Goal: Find specific page/section: Find specific page/section

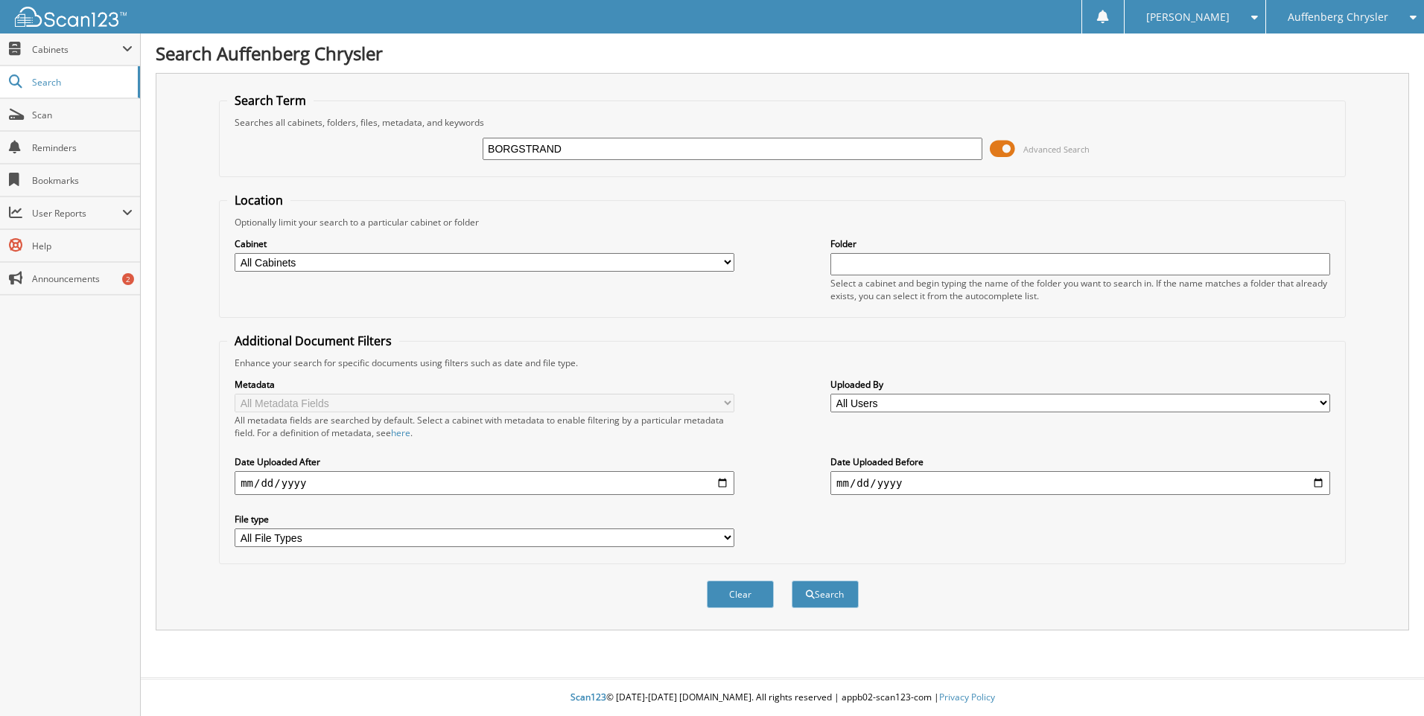
type input "BORGSTRAND"
click at [792, 581] on button "Search" at bounding box center [825, 595] width 67 height 28
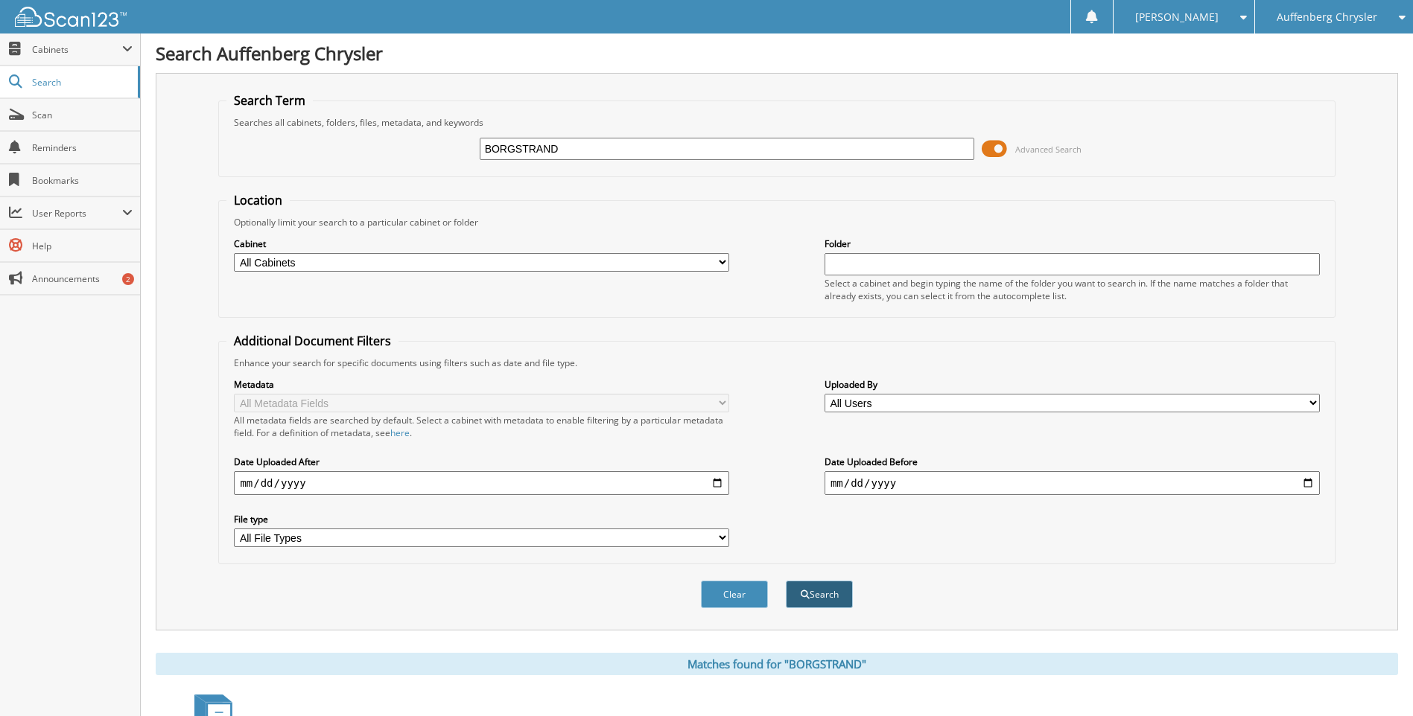
click at [821, 599] on button "Search" at bounding box center [819, 595] width 67 height 28
click at [640, 149] on input "BORGSTRAND" at bounding box center [727, 149] width 495 height 22
type input "[PERSON_NAME]"
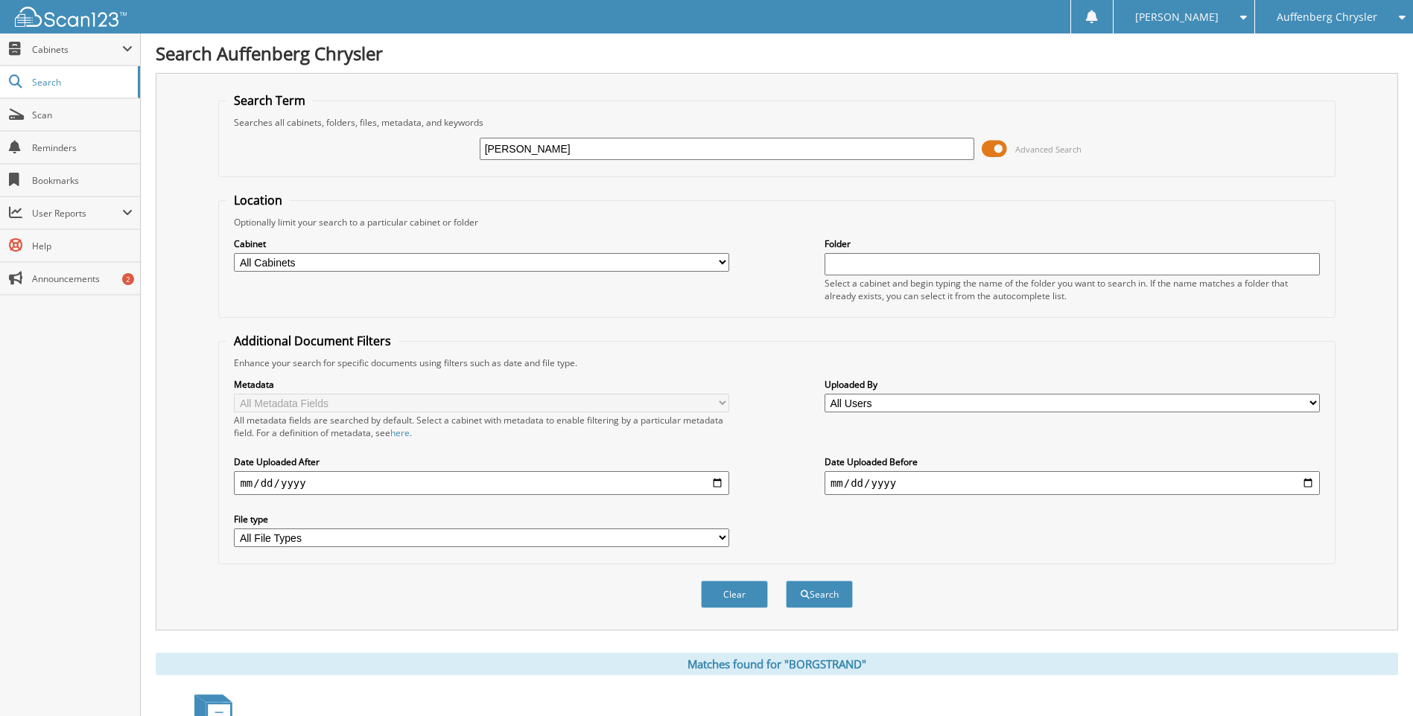
click at [786, 581] on button "Search" at bounding box center [819, 595] width 67 height 28
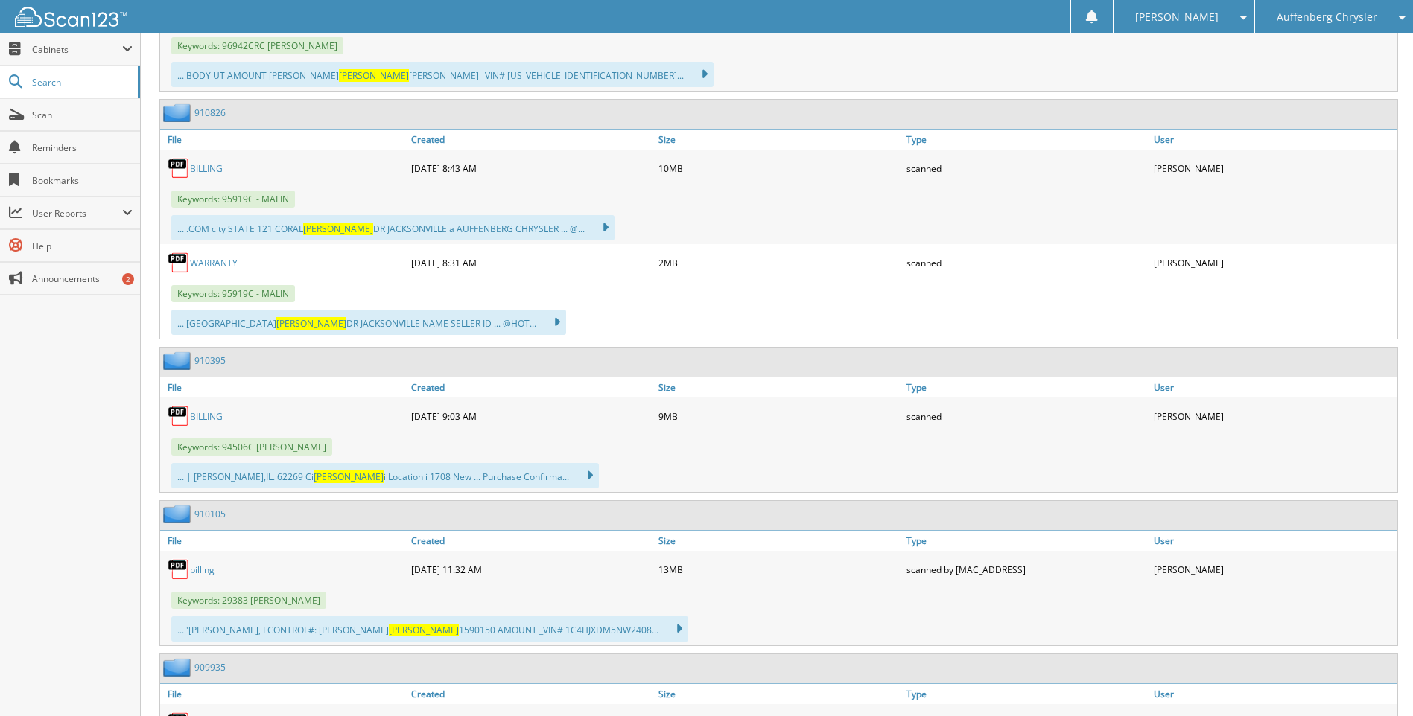
scroll to position [4542, 0]
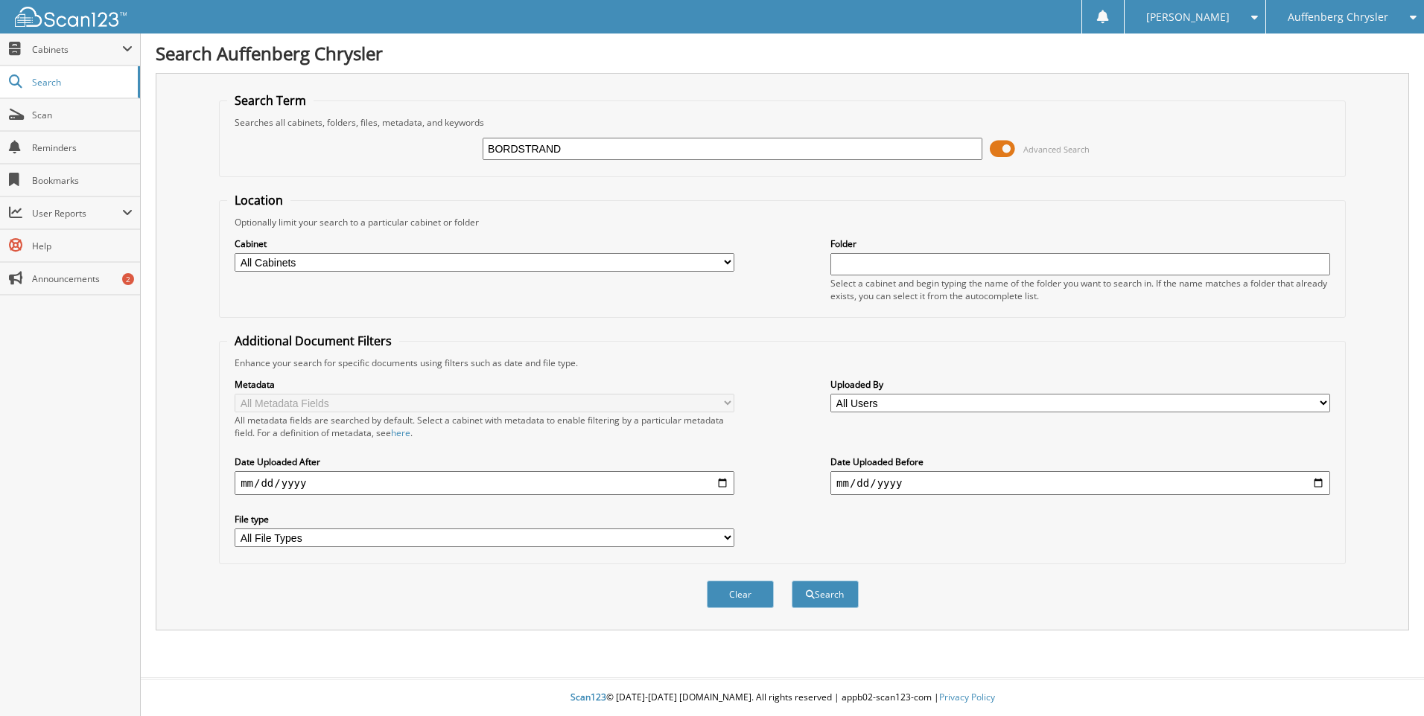
type input "BORDSTRAND"
click at [792, 581] on button "Search" at bounding box center [825, 595] width 67 height 28
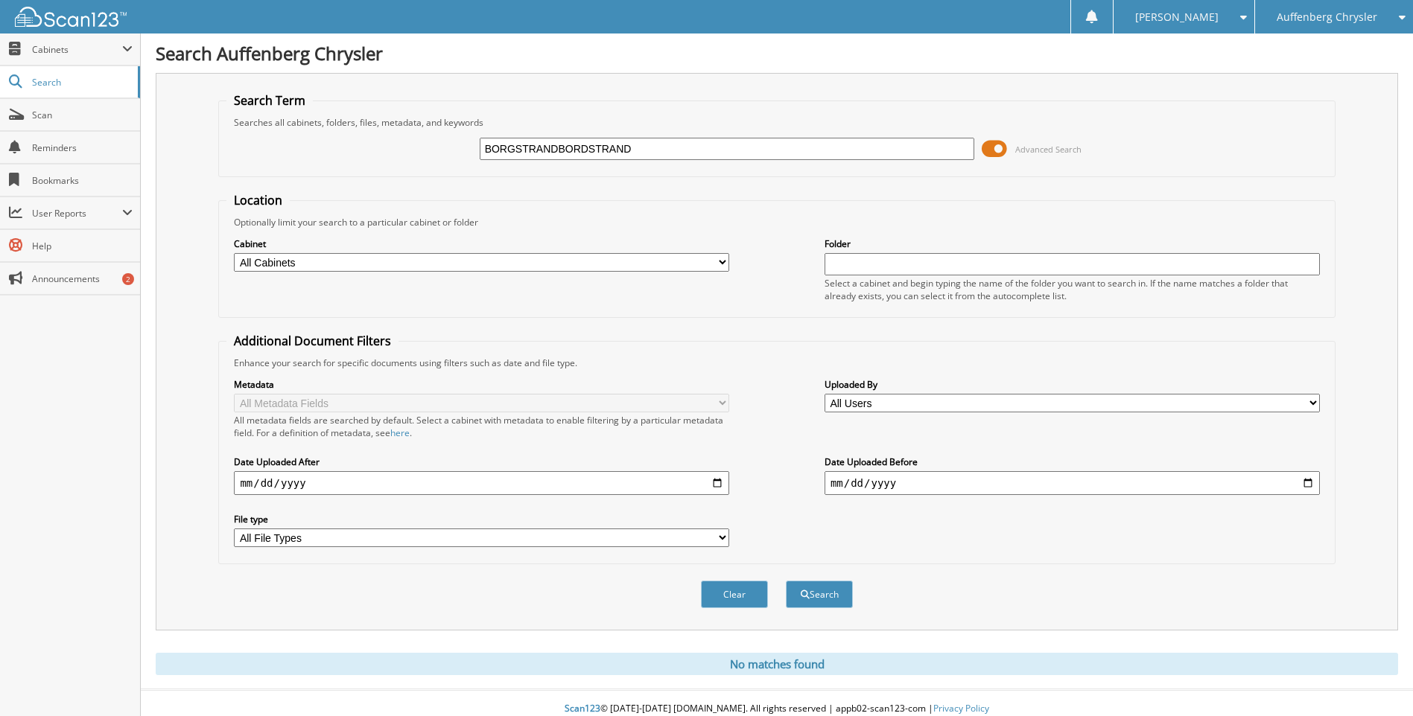
type input "BORGSTRANDBORDSTRAND"
click at [786, 581] on button "Search" at bounding box center [819, 595] width 67 height 28
drag, startPoint x: 614, startPoint y: 148, endPoint x: 560, endPoint y: 148, distance: 54.4
click at [560, 148] on input "BORGSTRANDBORDSTRAND" at bounding box center [727, 149] width 495 height 22
type input "BORGSTRAND"
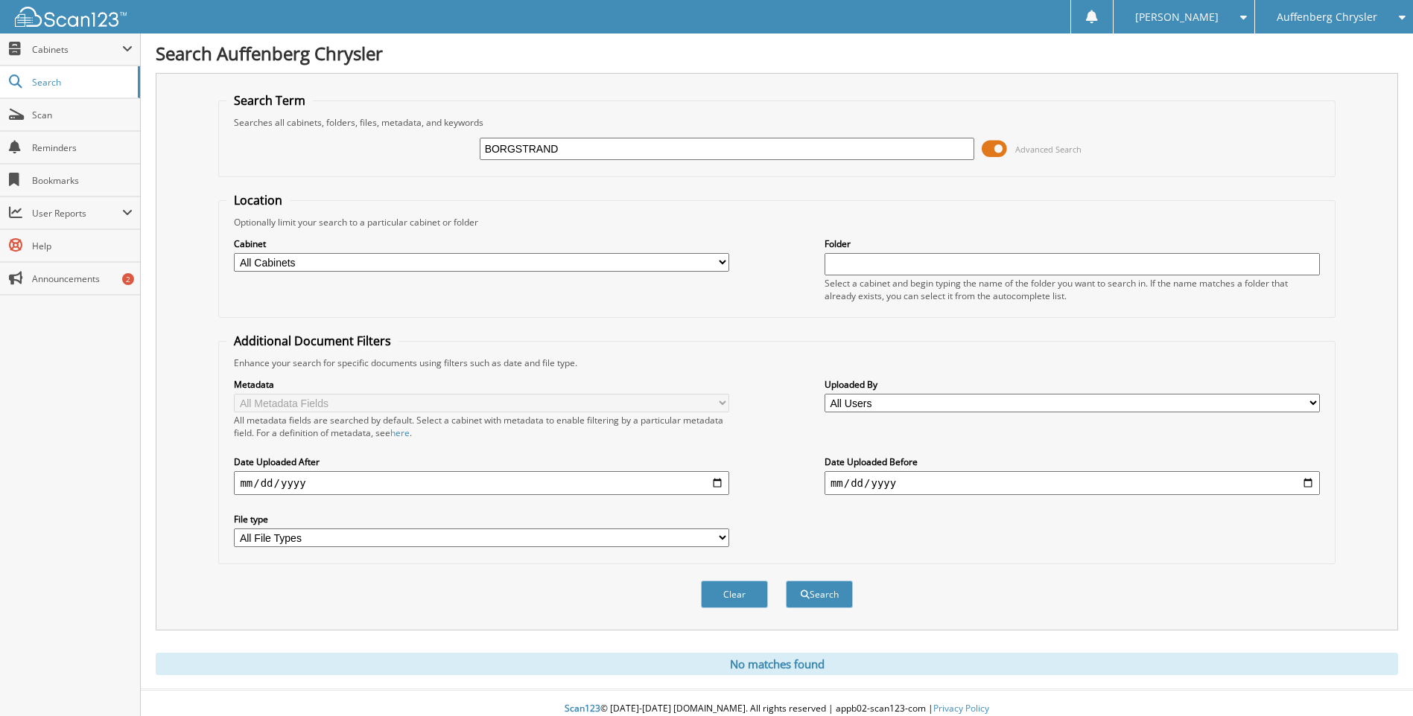
click at [786, 581] on button "Search" at bounding box center [819, 595] width 67 height 28
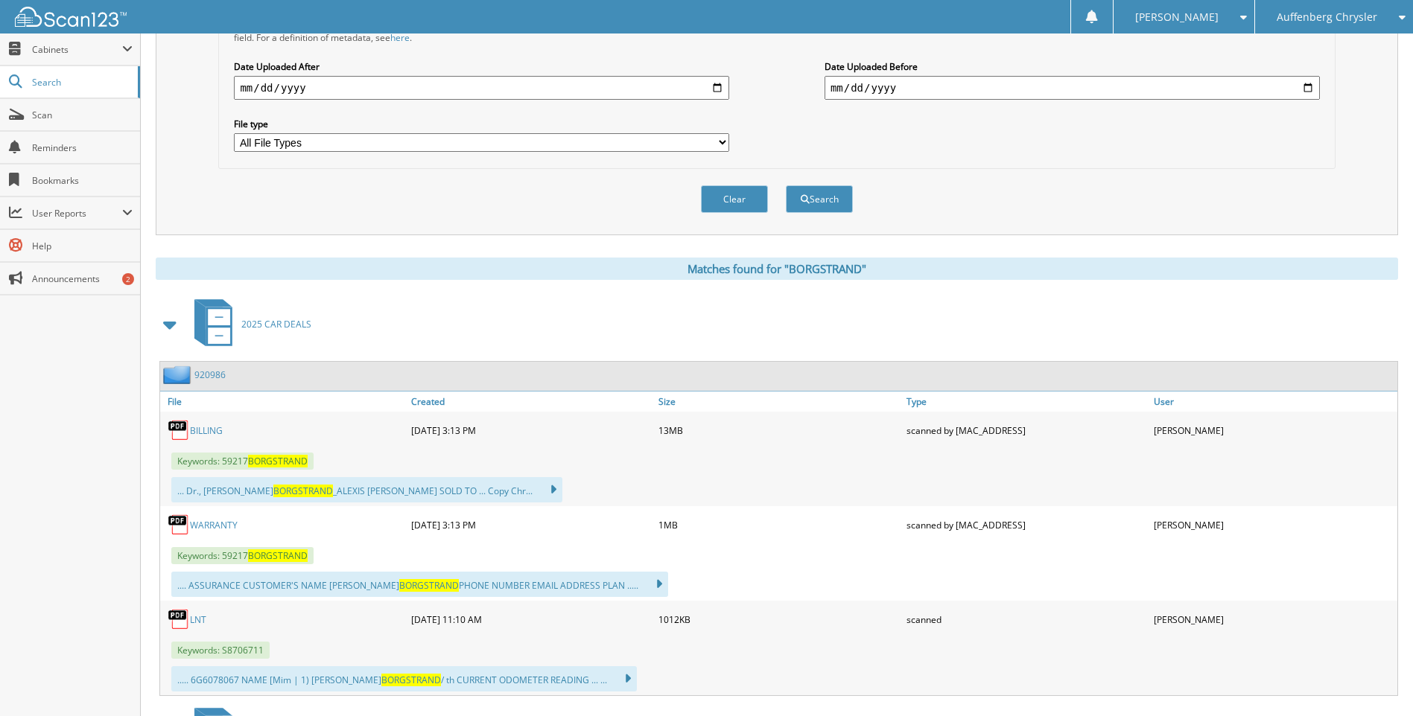
scroll to position [670, 0]
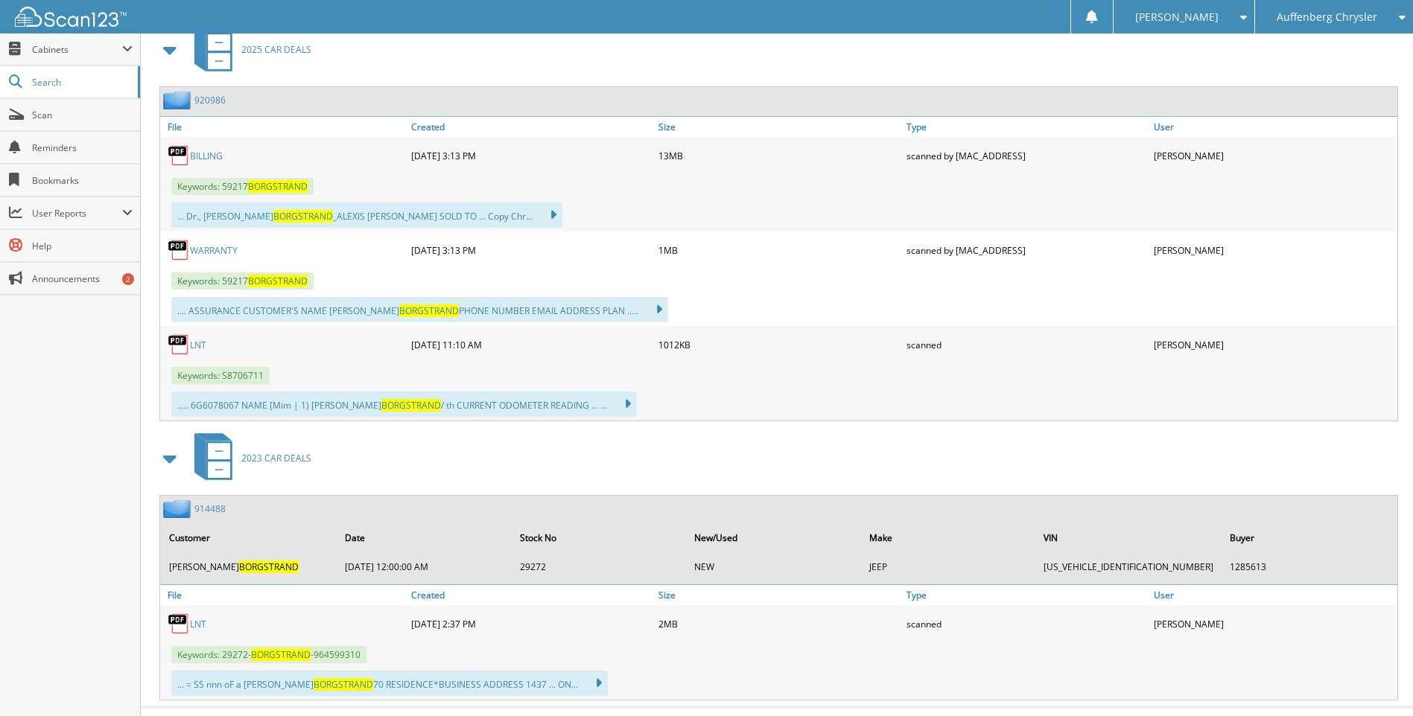
click at [211, 156] on link "BILLING" at bounding box center [206, 156] width 33 height 13
